Goal: Navigation & Orientation: Find specific page/section

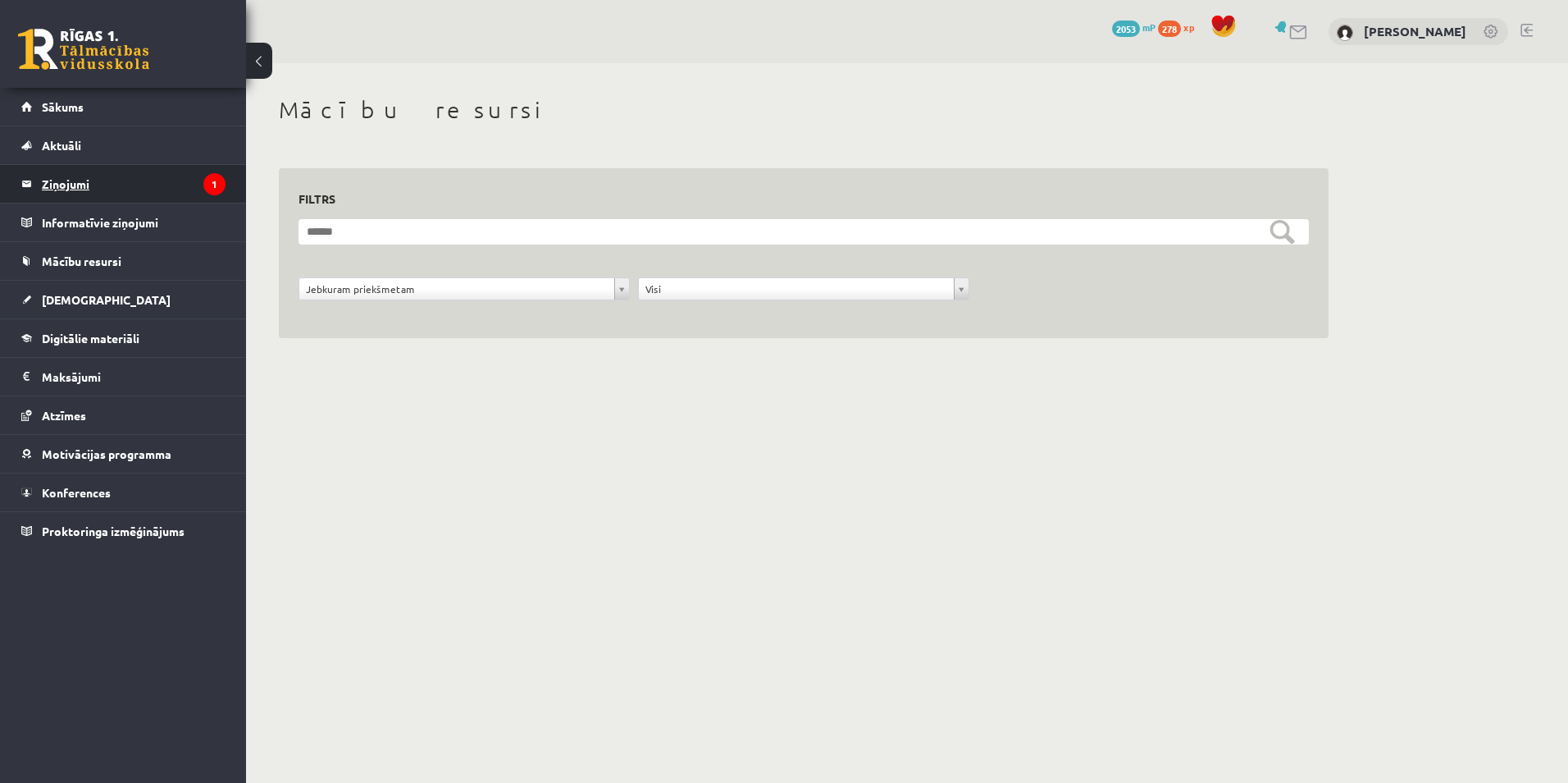
click at [95, 187] on legend "Ziņojumi 1" at bounding box center [133, 184] width 184 height 38
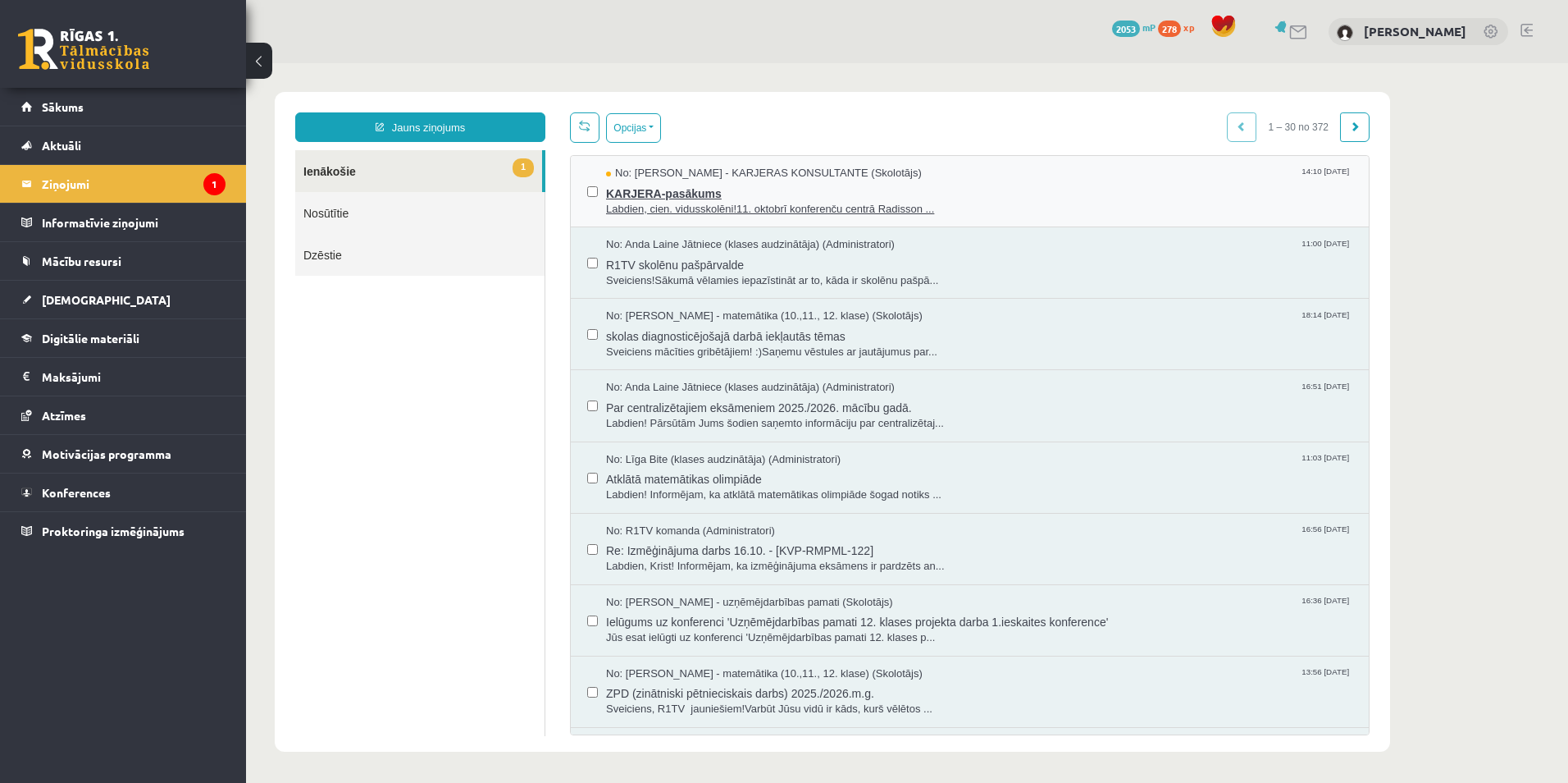
click at [758, 194] on span "KARJERA-pasākums" at bounding box center [979, 191] width 746 height 21
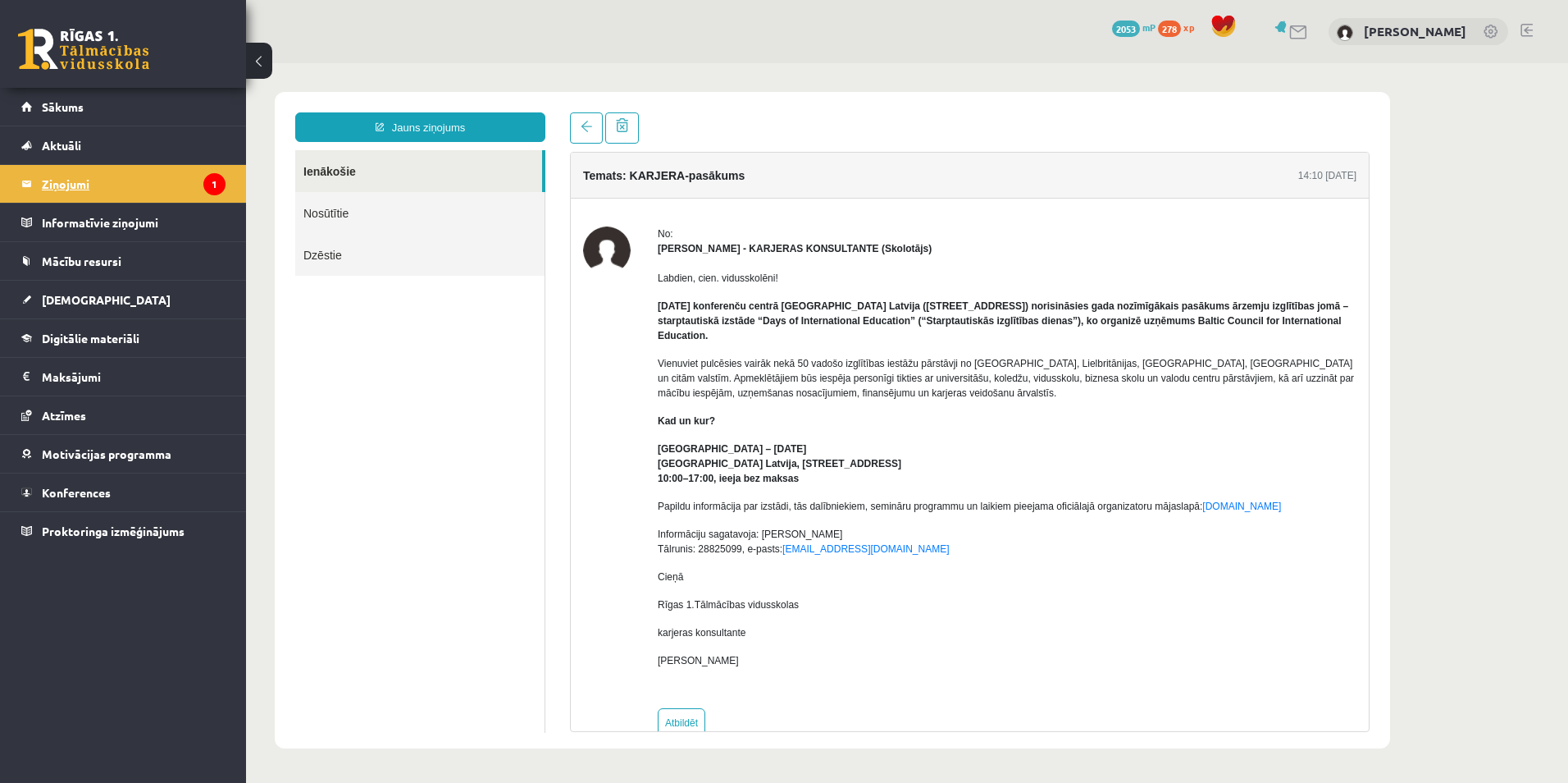
click at [89, 177] on legend "Ziņojumi 1" at bounding box center [133, 184] width 184 height 38
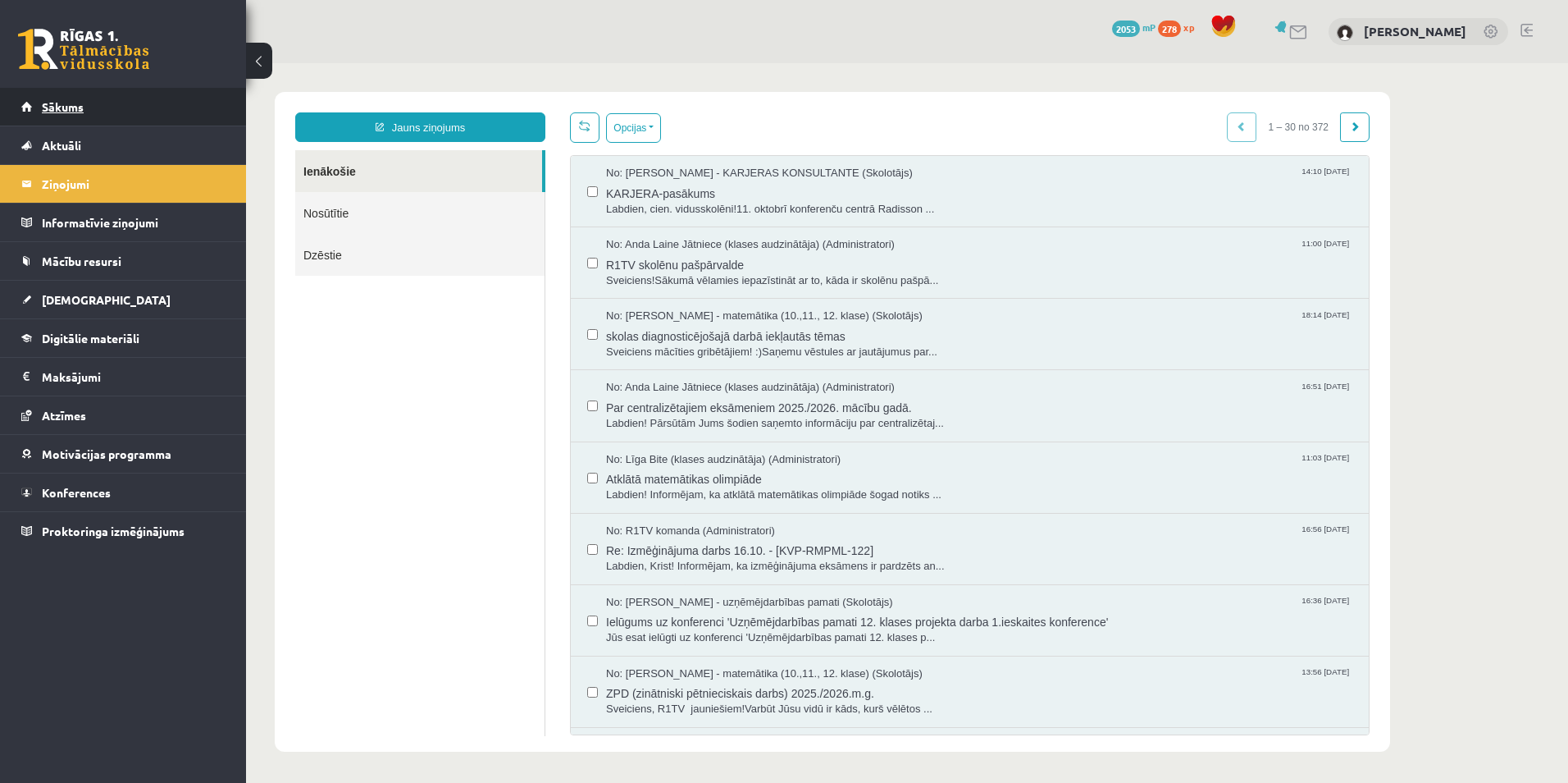
click at [110, 118] on link "Sākums" at bounding box center [123, 107] width 204 height 38
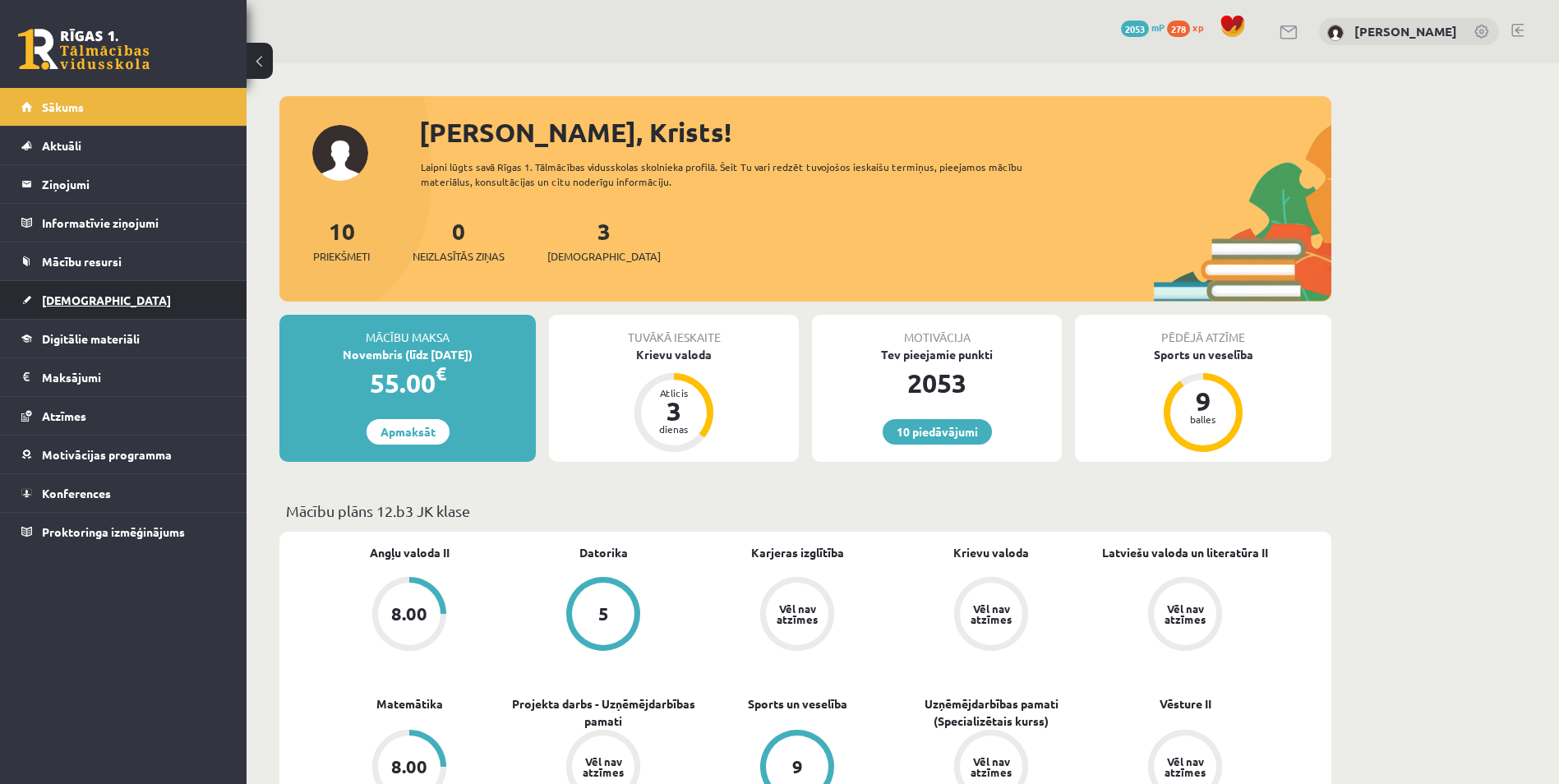
click at [107, 298] on link "[DEMOGRAPHIC_DATA]" at bounding box center [124, 300] width 205 height 38
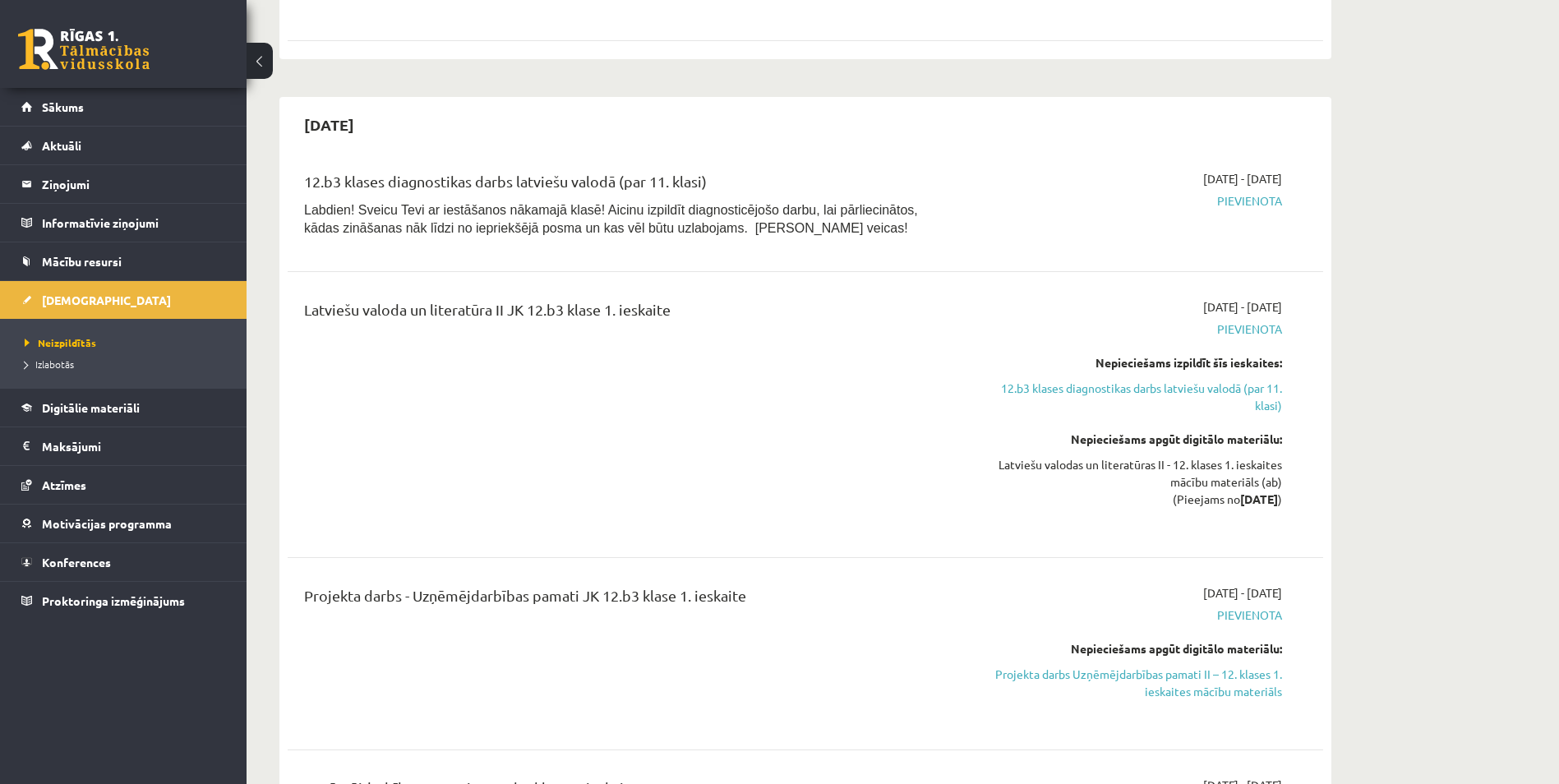
scroll to position [821, 0]
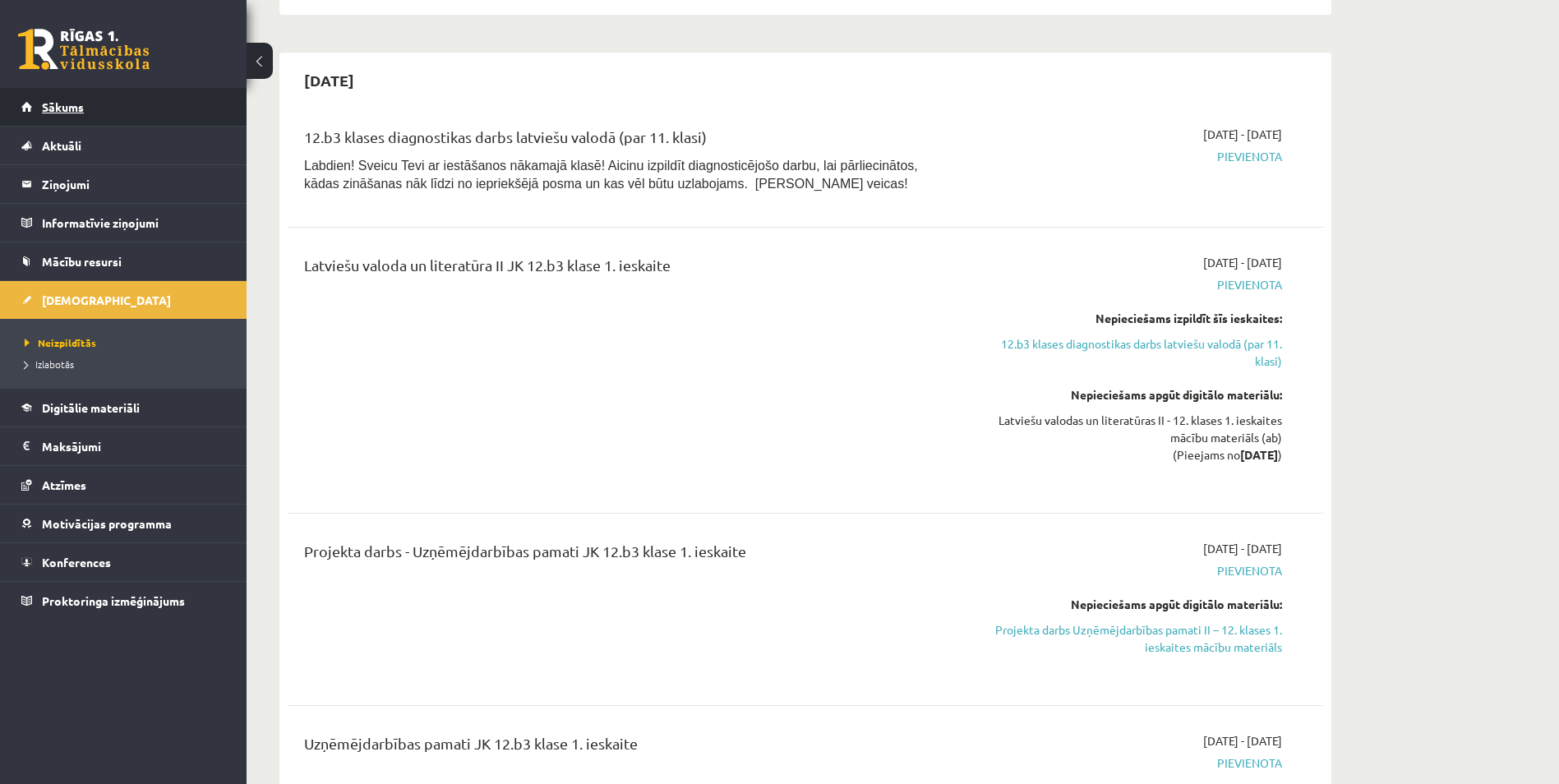
click at [125, 99] on link "Sākums" at bounding box center [124, 107] width 205 height 38
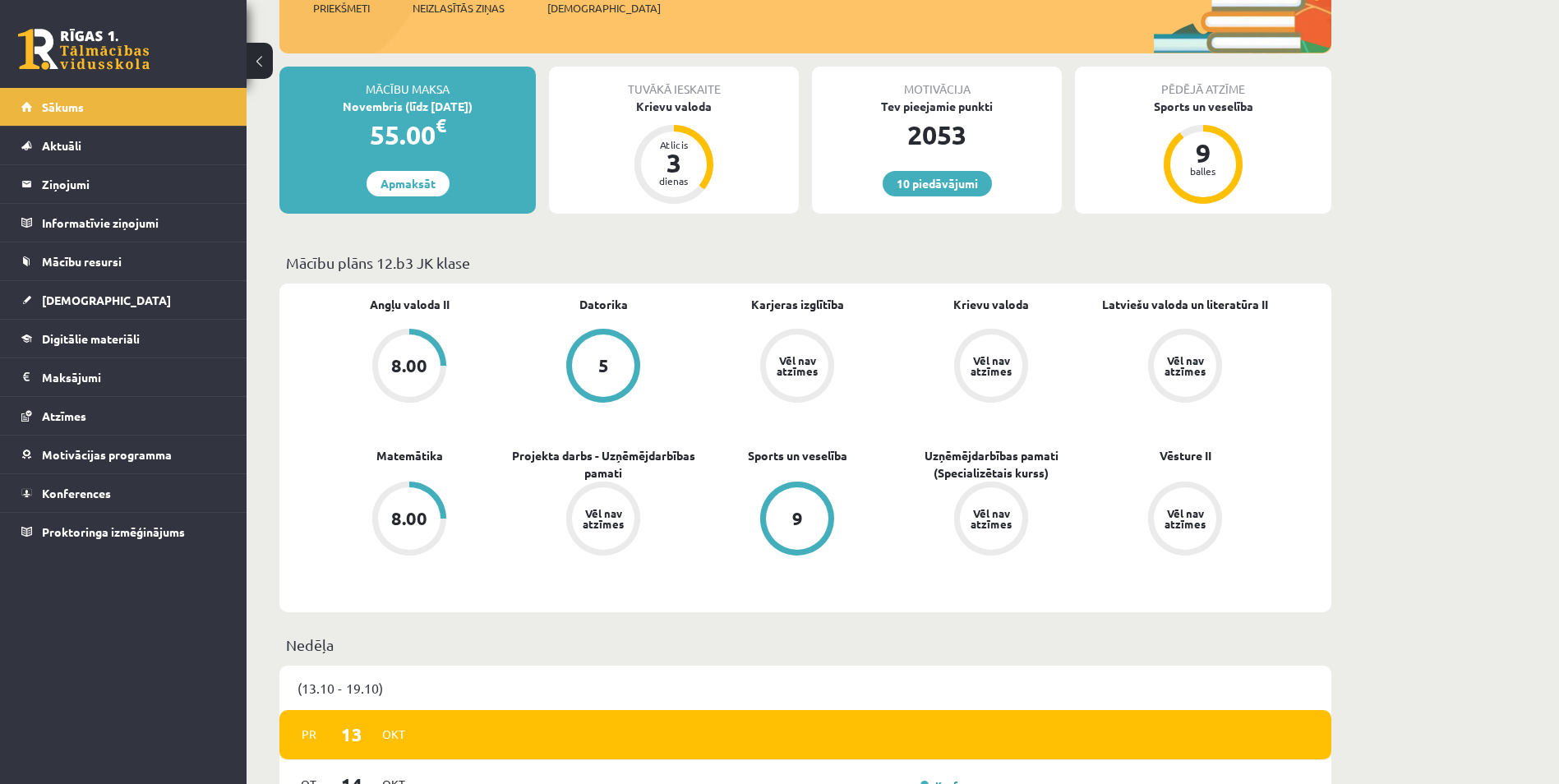
scroll to position [274, 0]
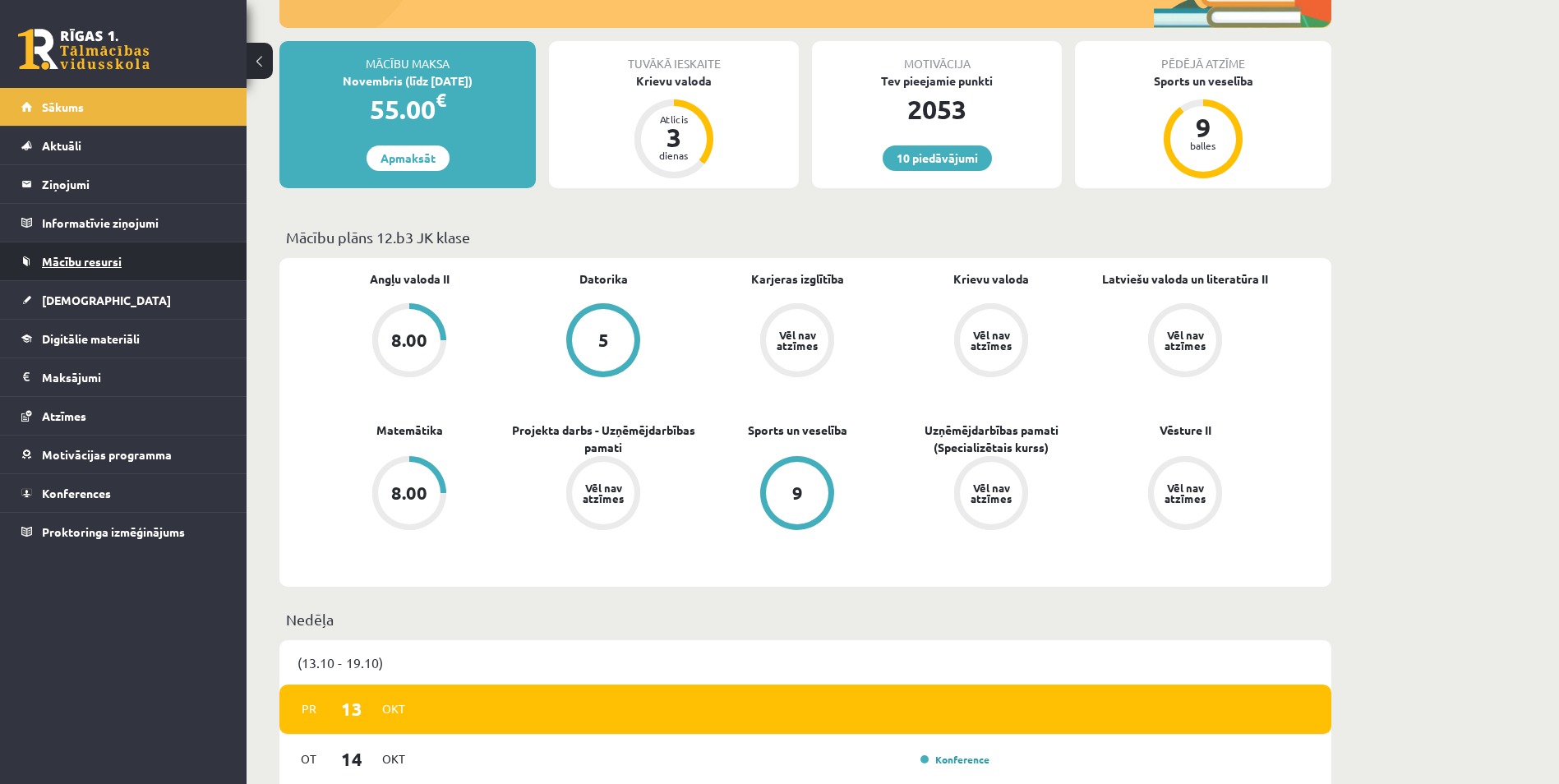
click at [94, 260] on span "Mācību resursi" at bounding box center [81, 261] width 79 height 14
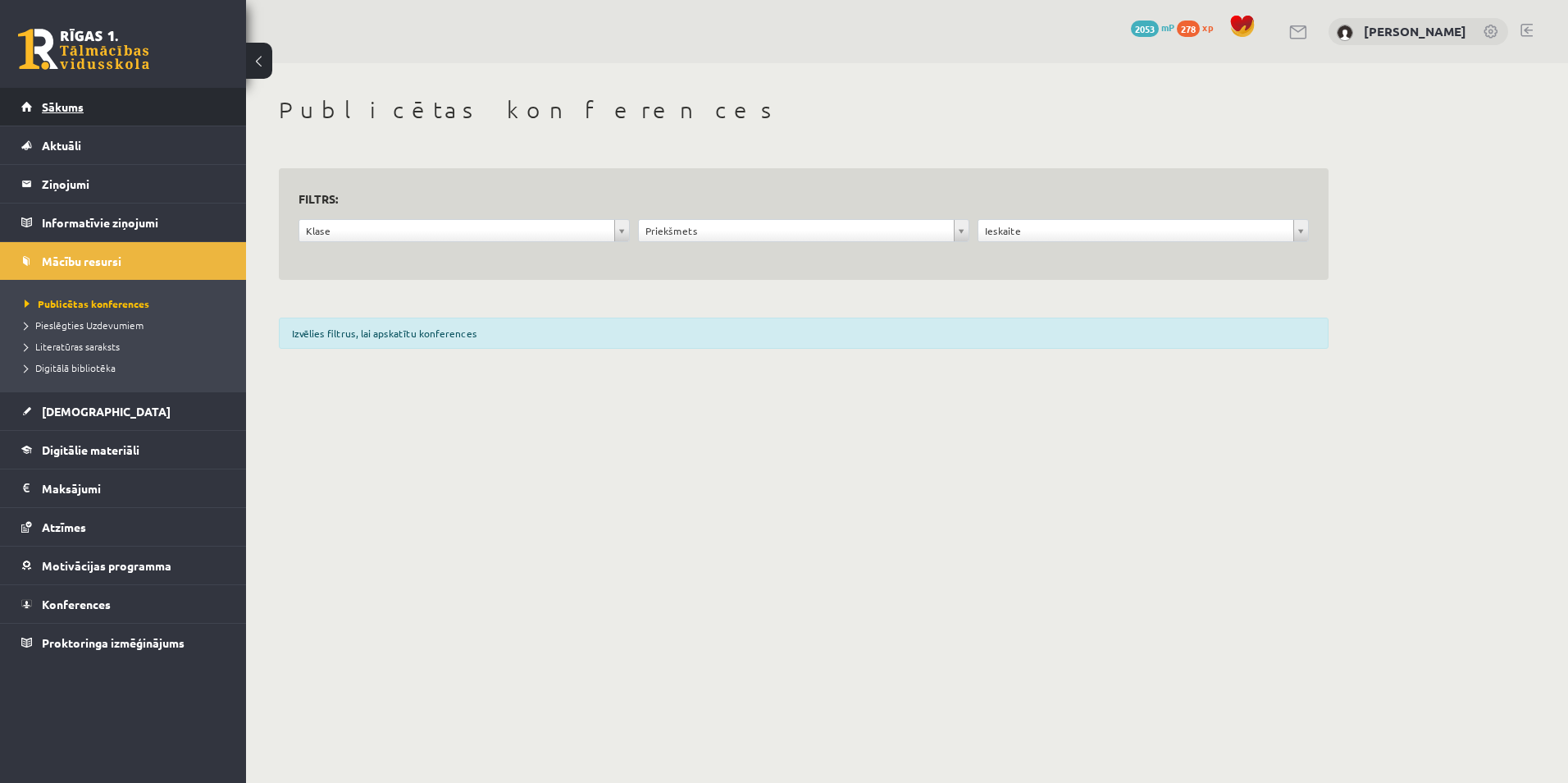
click at [97, 107] on link "Sākums" at bounding box center [123, 107] width 204 height 38
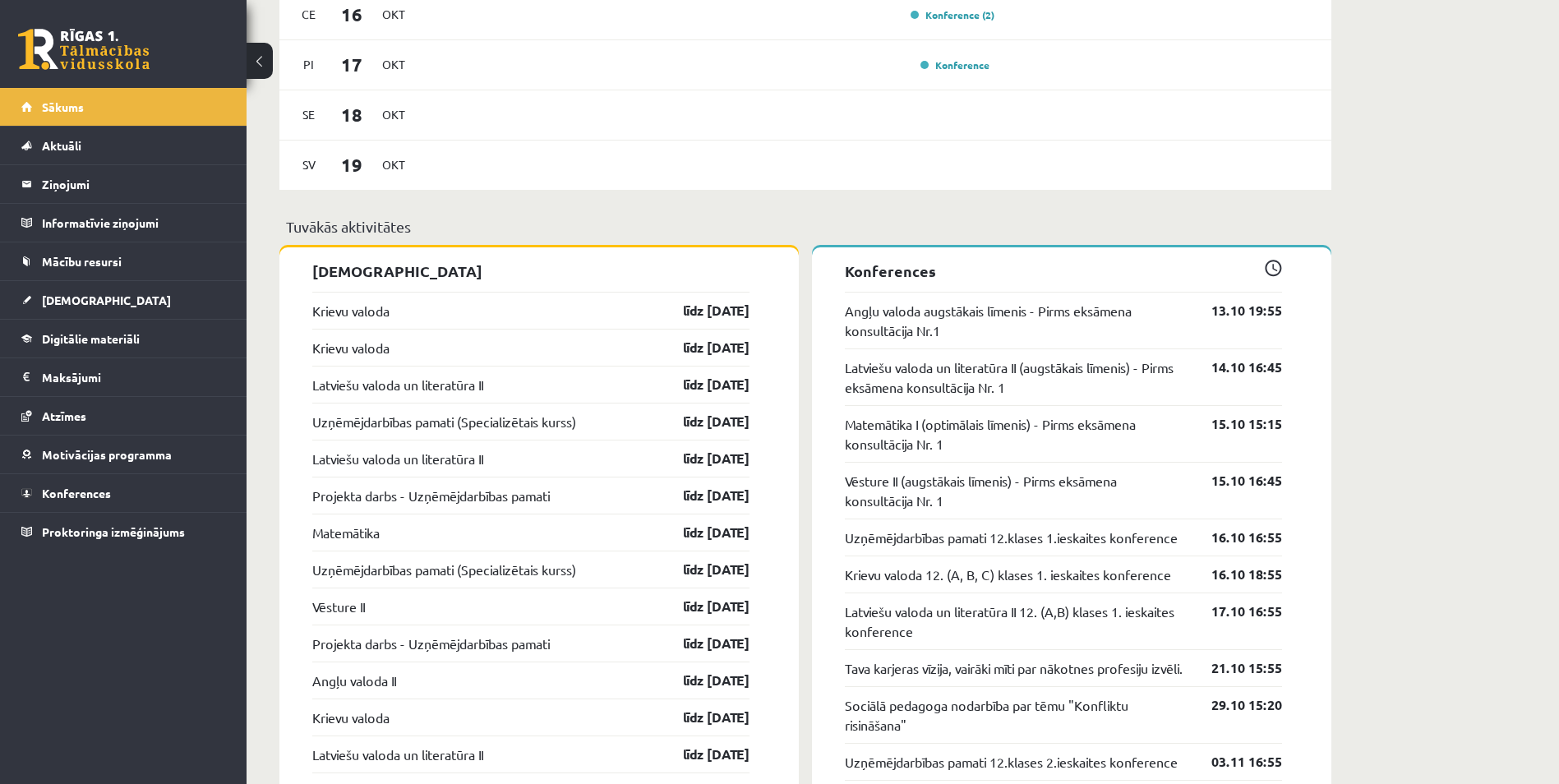
scroll to position [1123, 0]
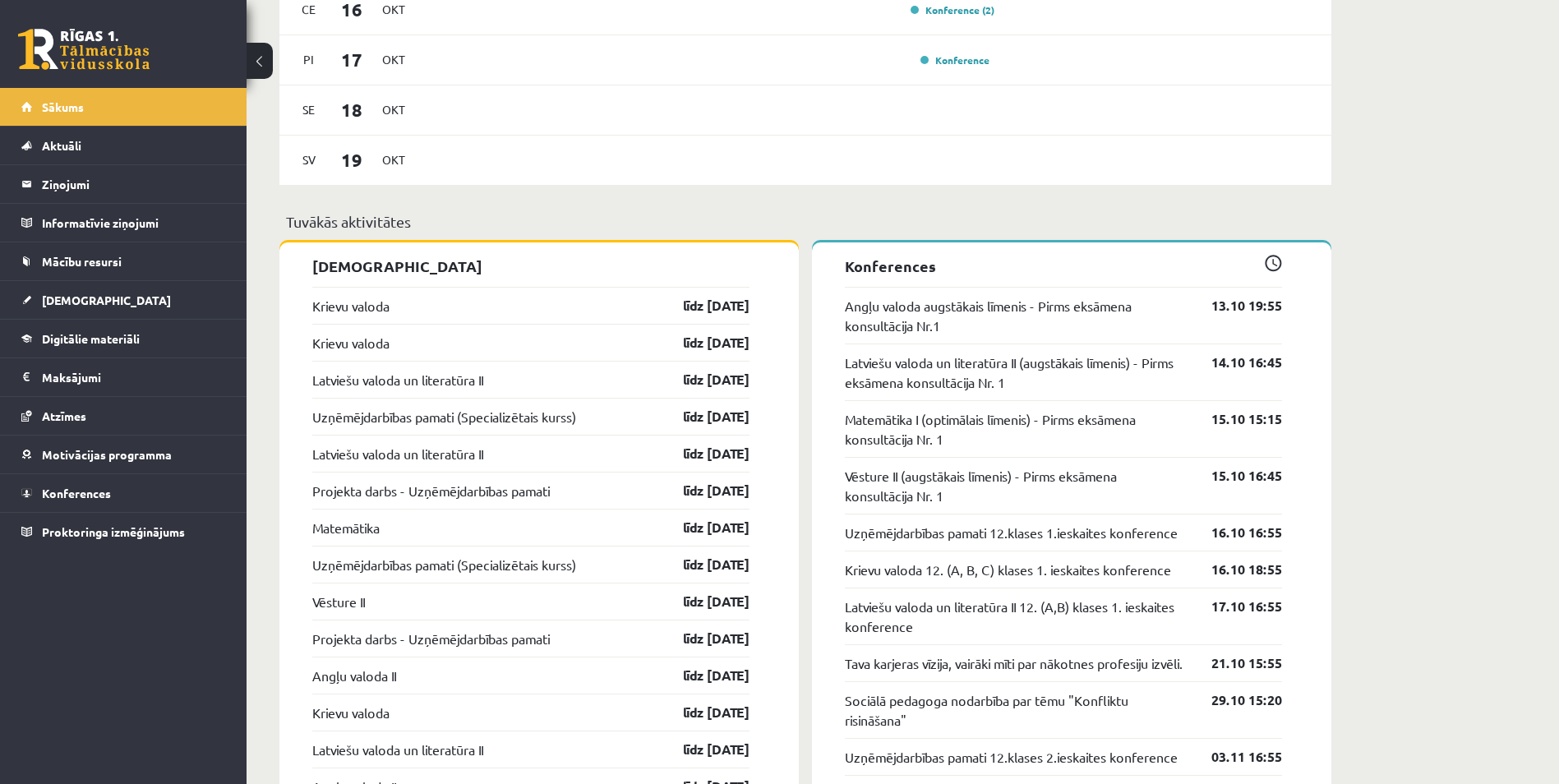
click at [1465, 144] on div "Sveiks, Krists! Laipni lūgts savā Rīgas 1. Tālmācības vidusskolas skolnieka pro…" at bounding box center [903, 145] width 1313 height 2410
click at [99, 537] on span "Proktoringa izmēģinājums" at bounding box center [113, 532] width 143 height 14
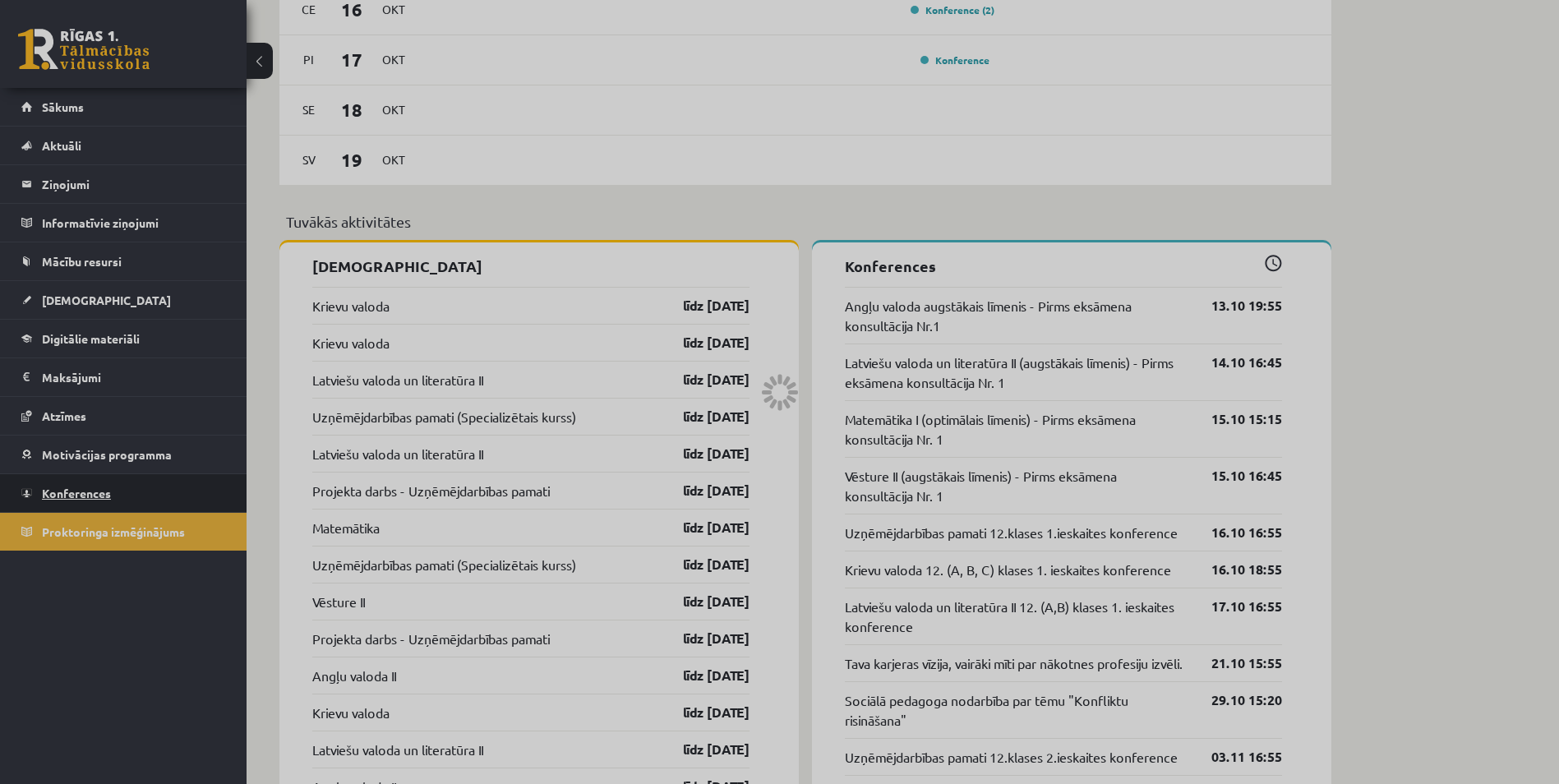
scroll to position [351, 0]
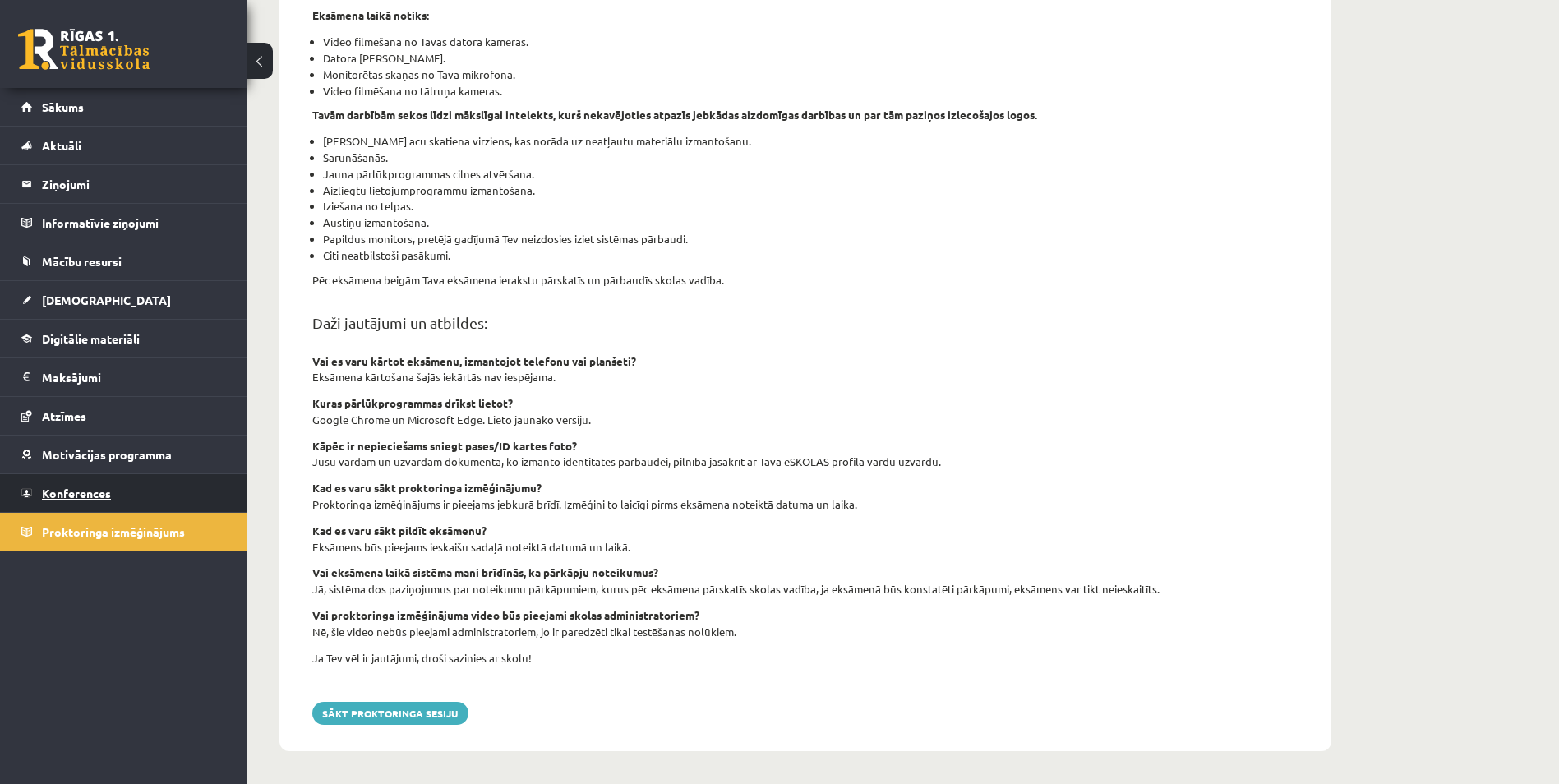
click at [78, 487] on span "Konferences" at bounding box center [76, 493] width 69 height 14
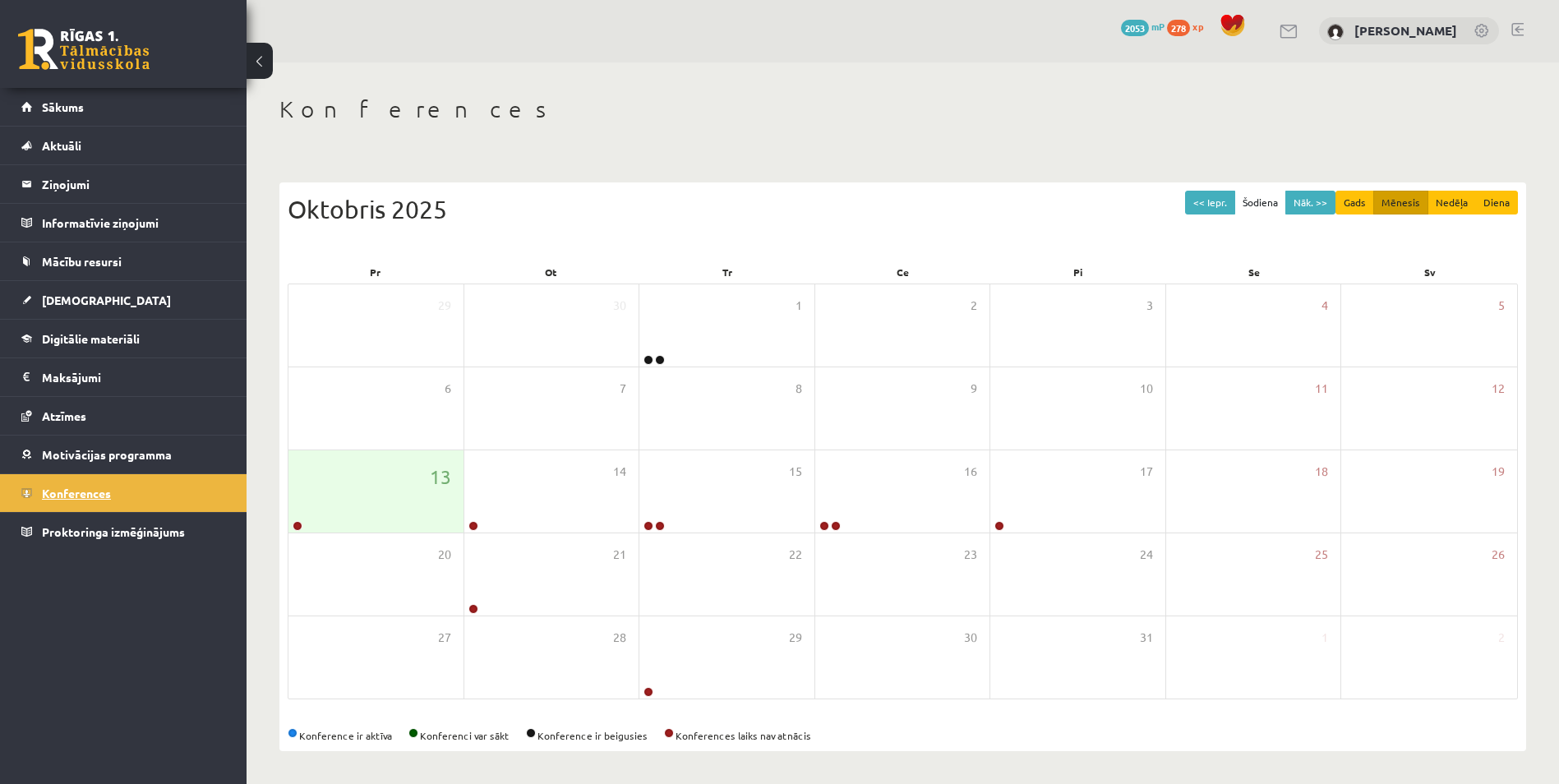
scroll to position [2, 0]
click at [131, 459] on span "Motivācijas programma" at bounding box center [106, 454] width 130 height 14
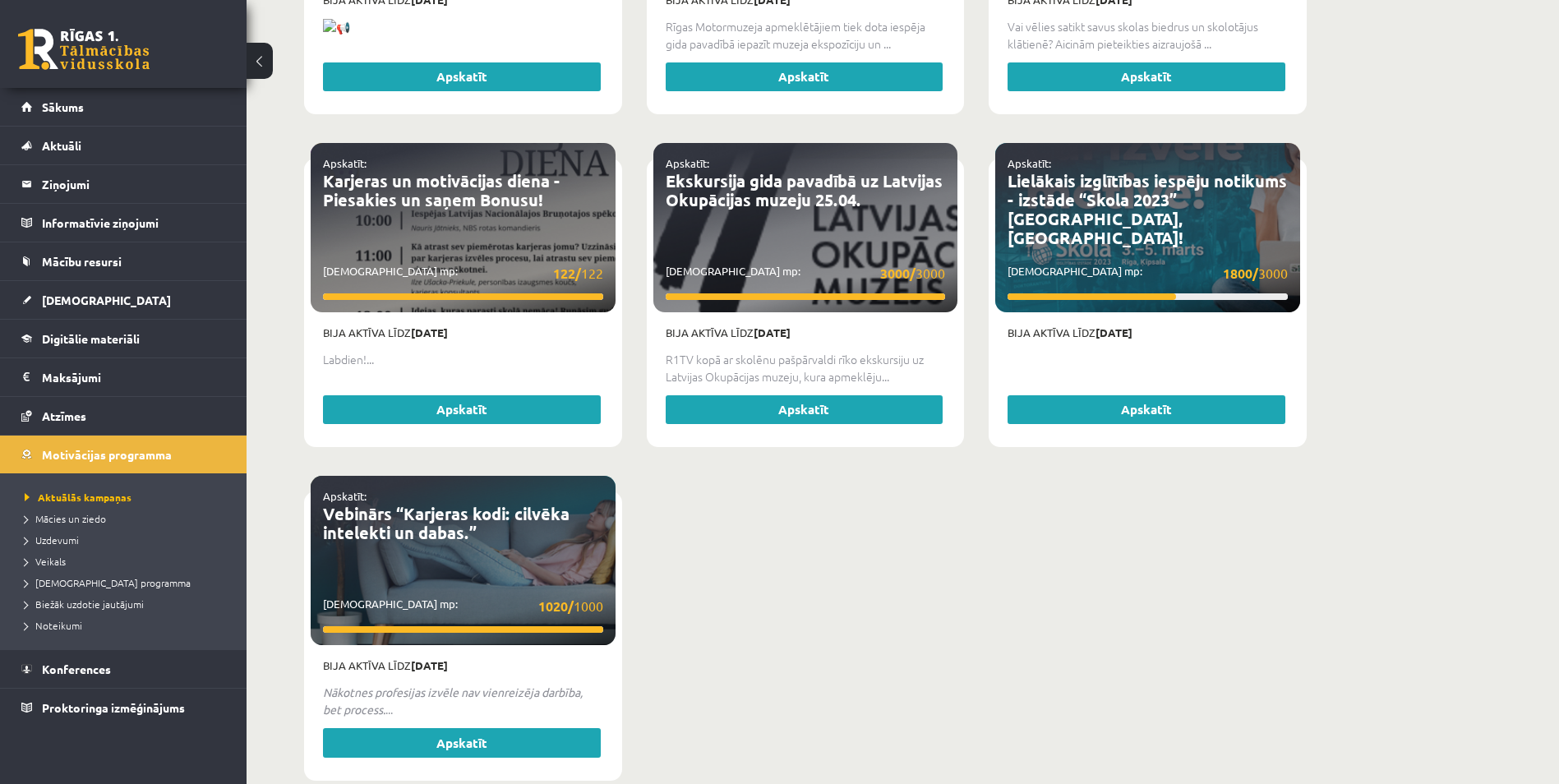
scroll to position [3723, 0]
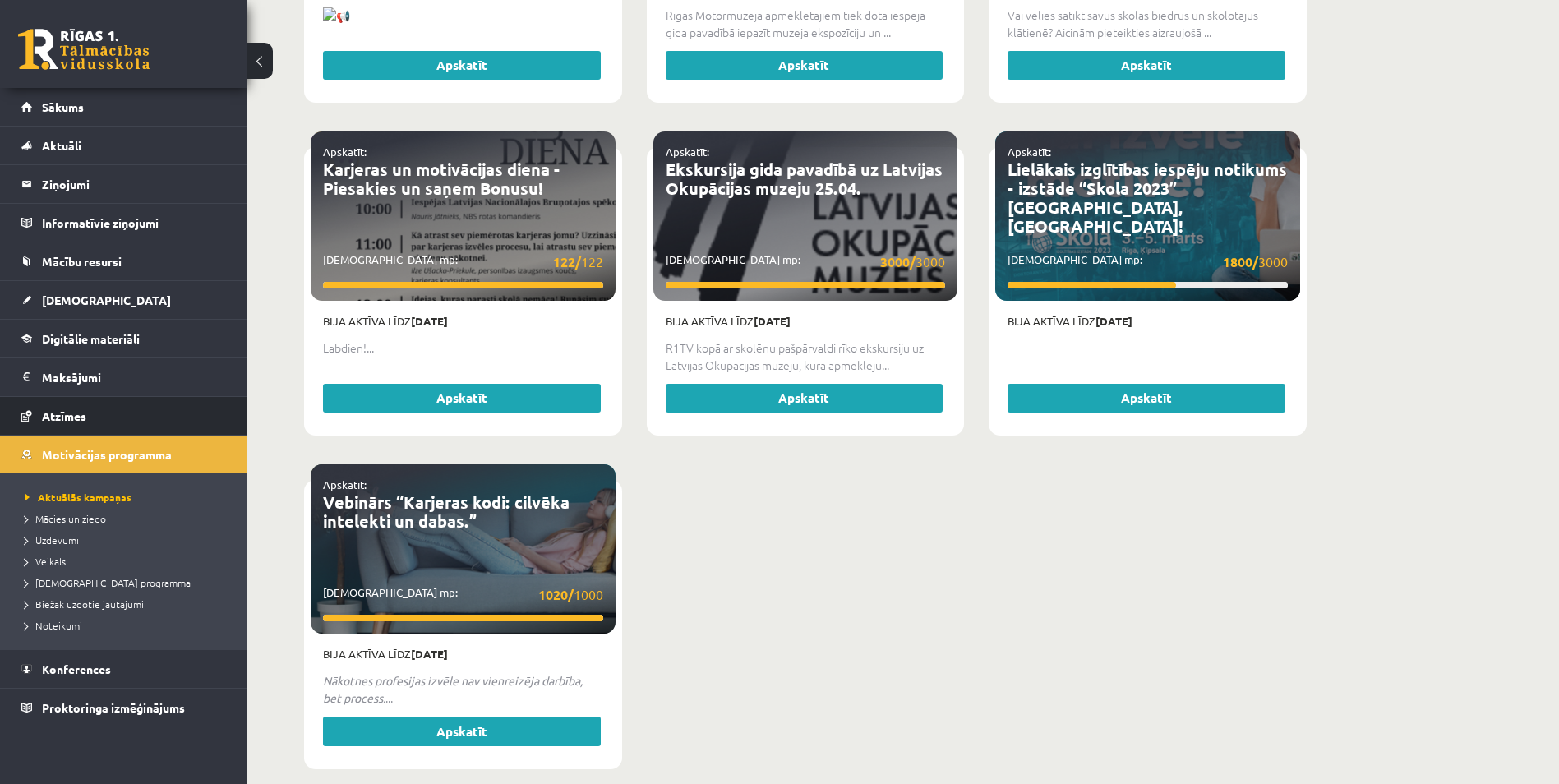
click at [69, 413] on span "Atzīmes" at bounding box center [63, 415] width 44 height 14
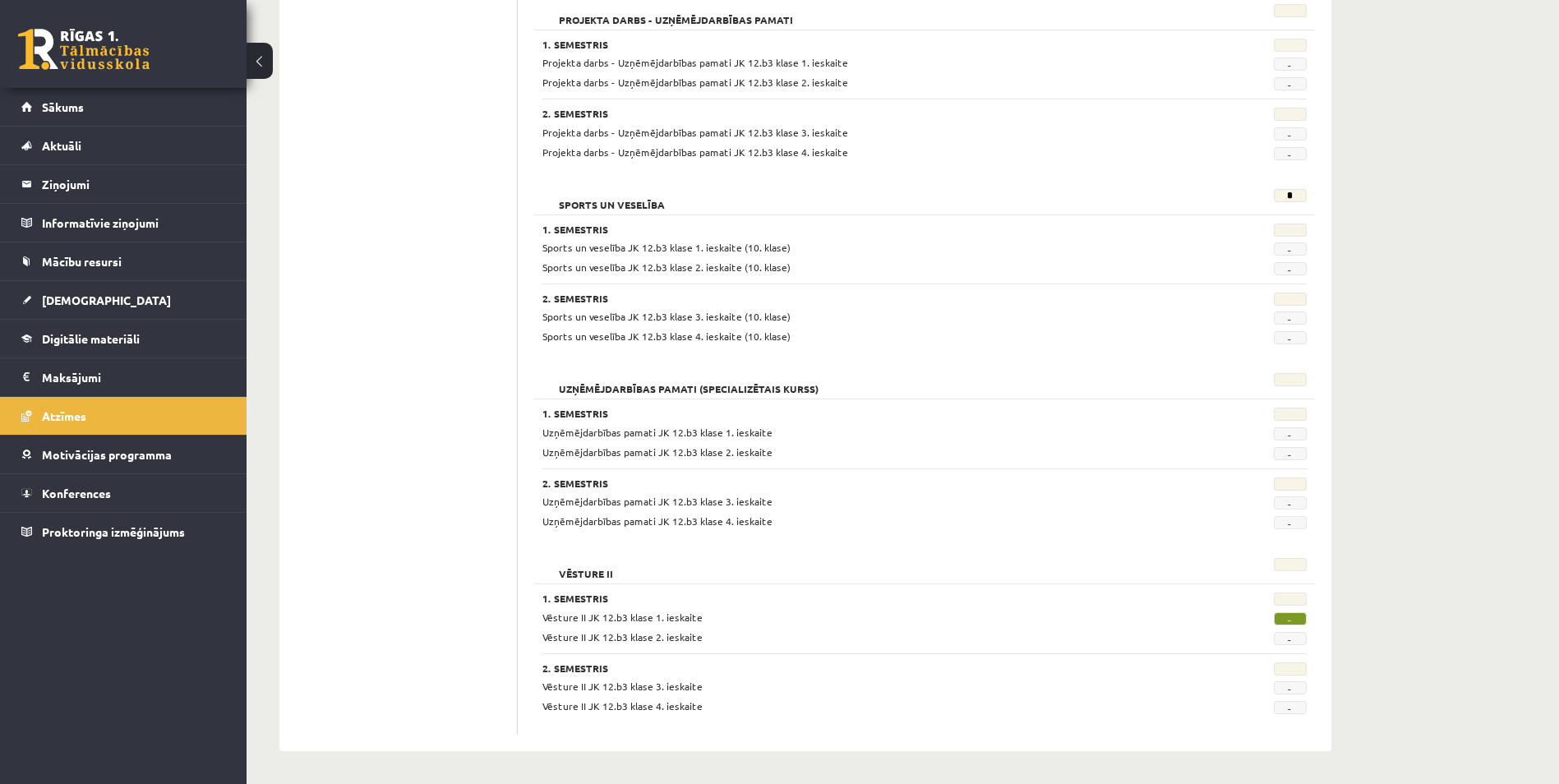
scroll to position [1190, 0]
click at [129, 369] on legend "Maksājumi 0" at bounding box center [133, 377] width 184 height 38
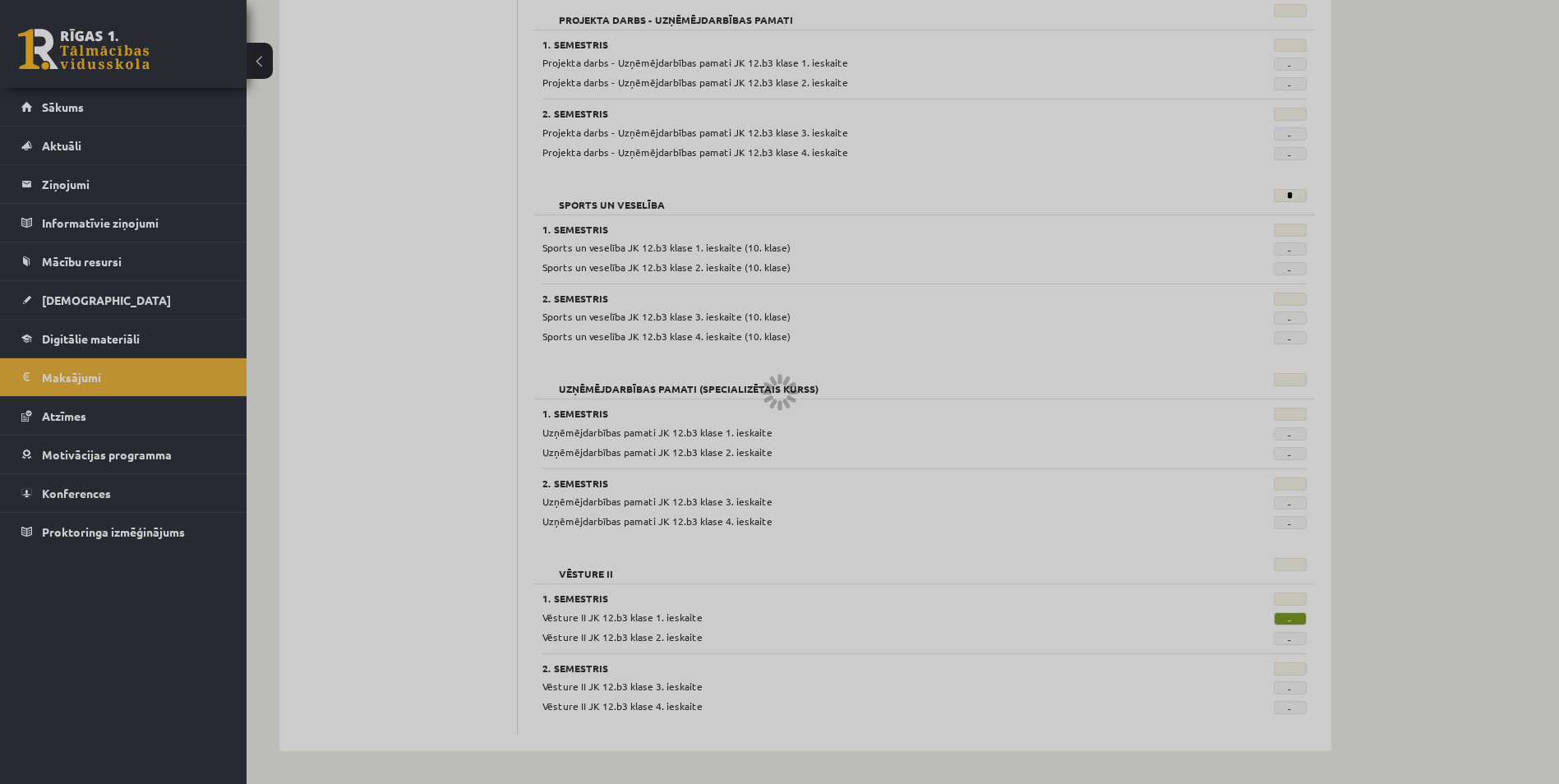
scroll to position [299, 0]
